Goal: Navigation & Orientation: Find specific page/section

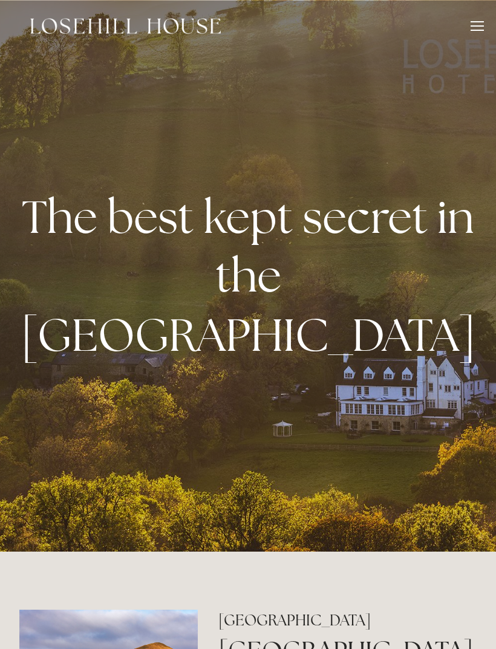
click at [480, 23] on div at bounding box center [477, 27] width 13 height 13
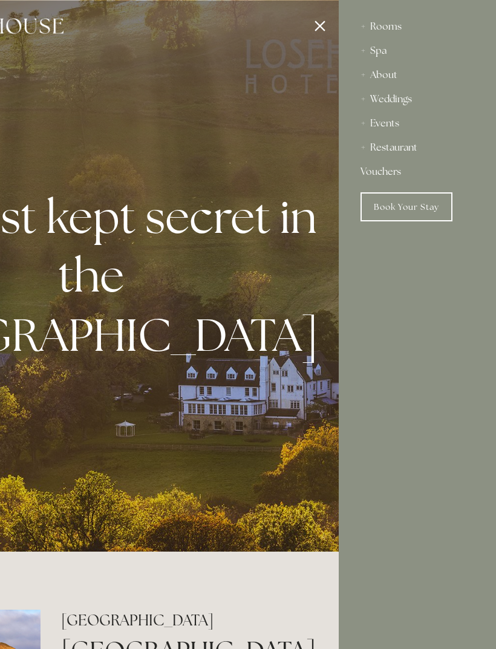
click at [380, 57] on div "Spa" at bounding box center [418, 51] width 114 height 24
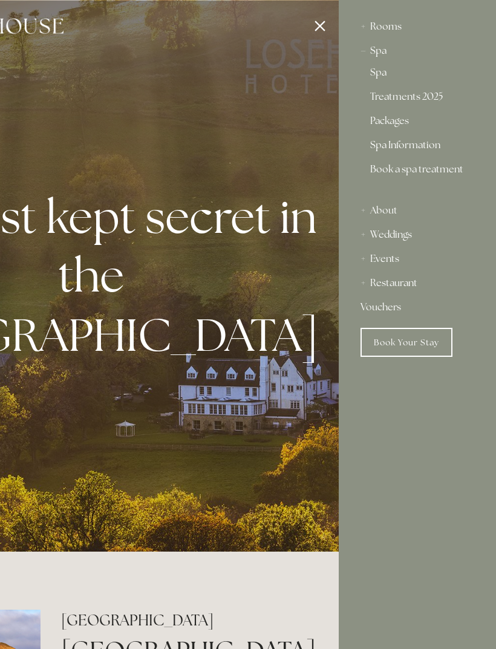
click at [432, 105] on link "Treatments 2025" at bounding box center [417, 99] width 94 height 15
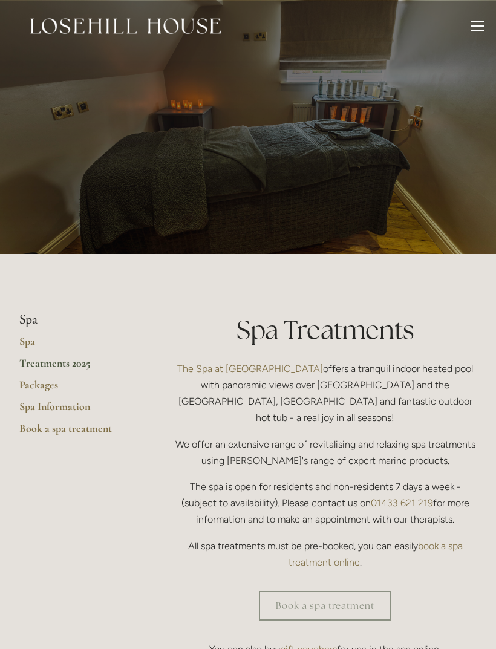
click at [38, 380] on link "Packages" at bounding box center [77, 389] width 116 height 22
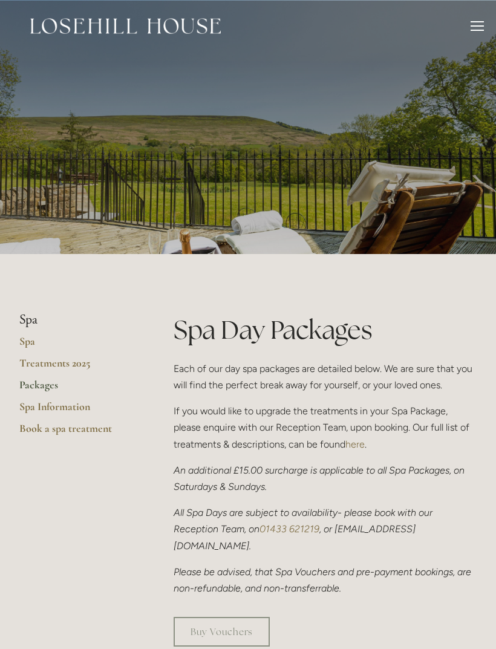
click at [48, 407] on link "Spa Information" at bounding box center [77, 411] width 116 height 22
